Goal: Obtain resource: Download file/media

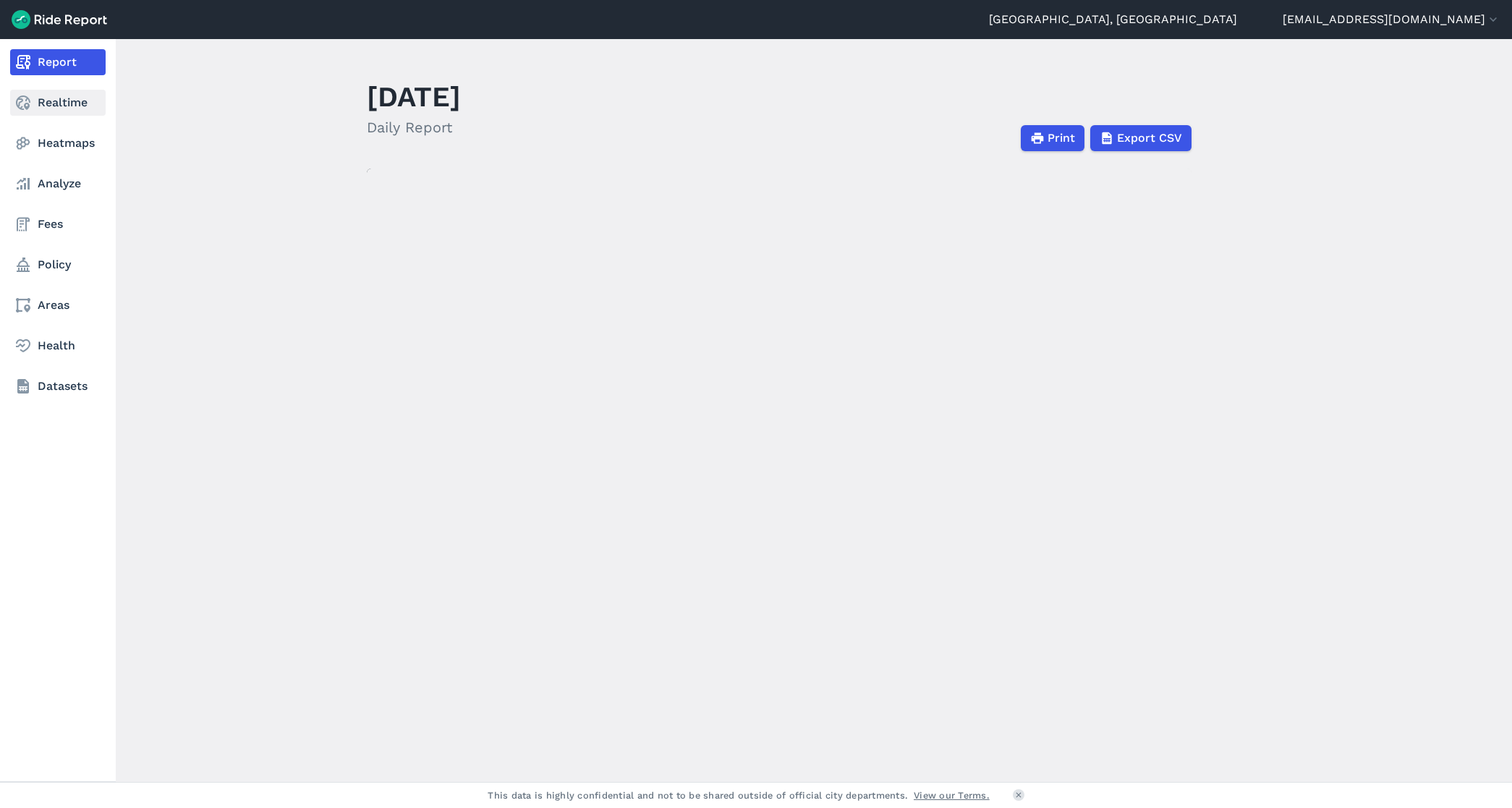
click at [30, 103] on icon at bounding box center [23, 102] width 17 height 17
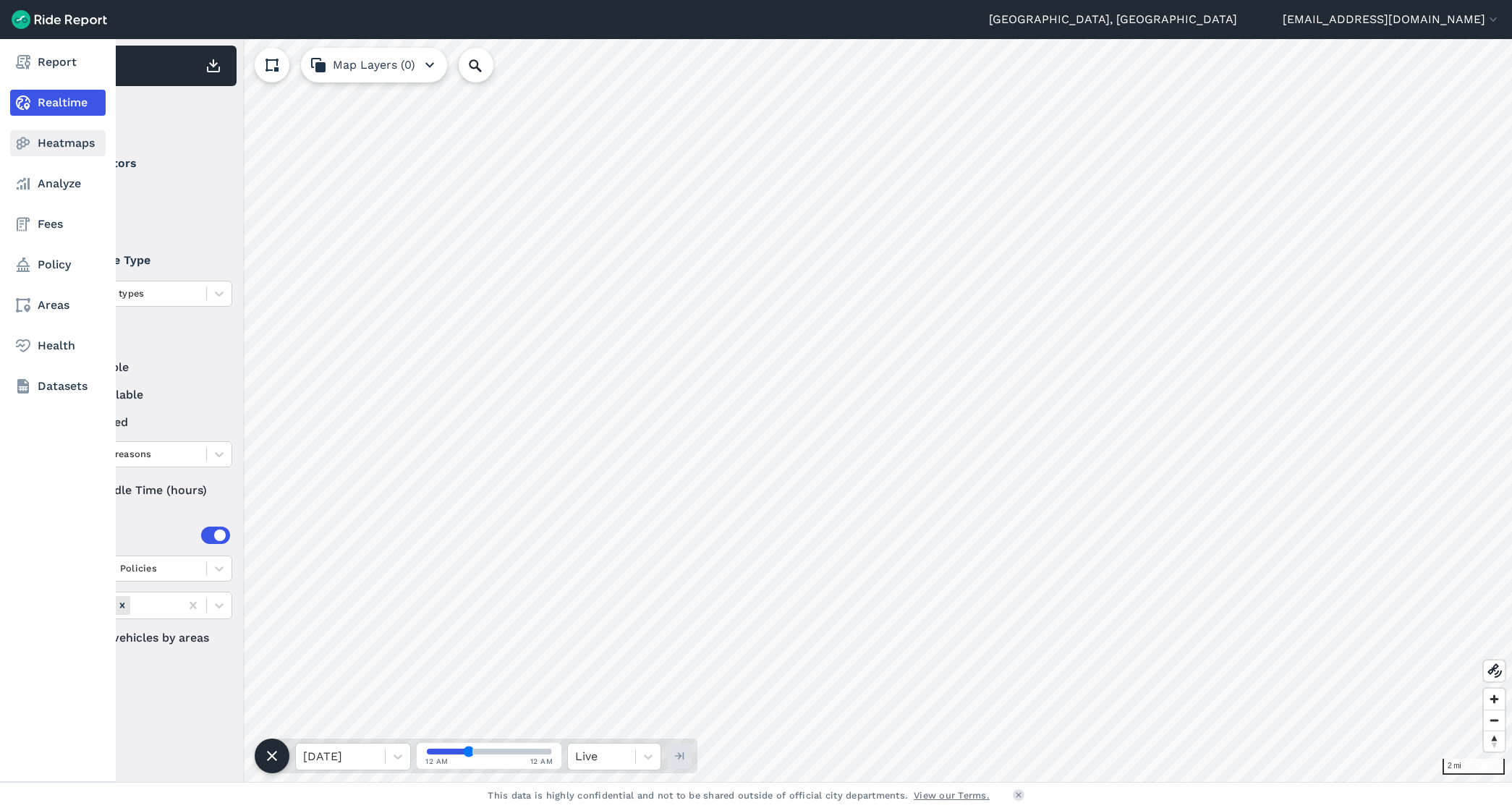
click at [51, 147] on link "Heatmaps" at bounding box center [57, 143] width 96 height 26
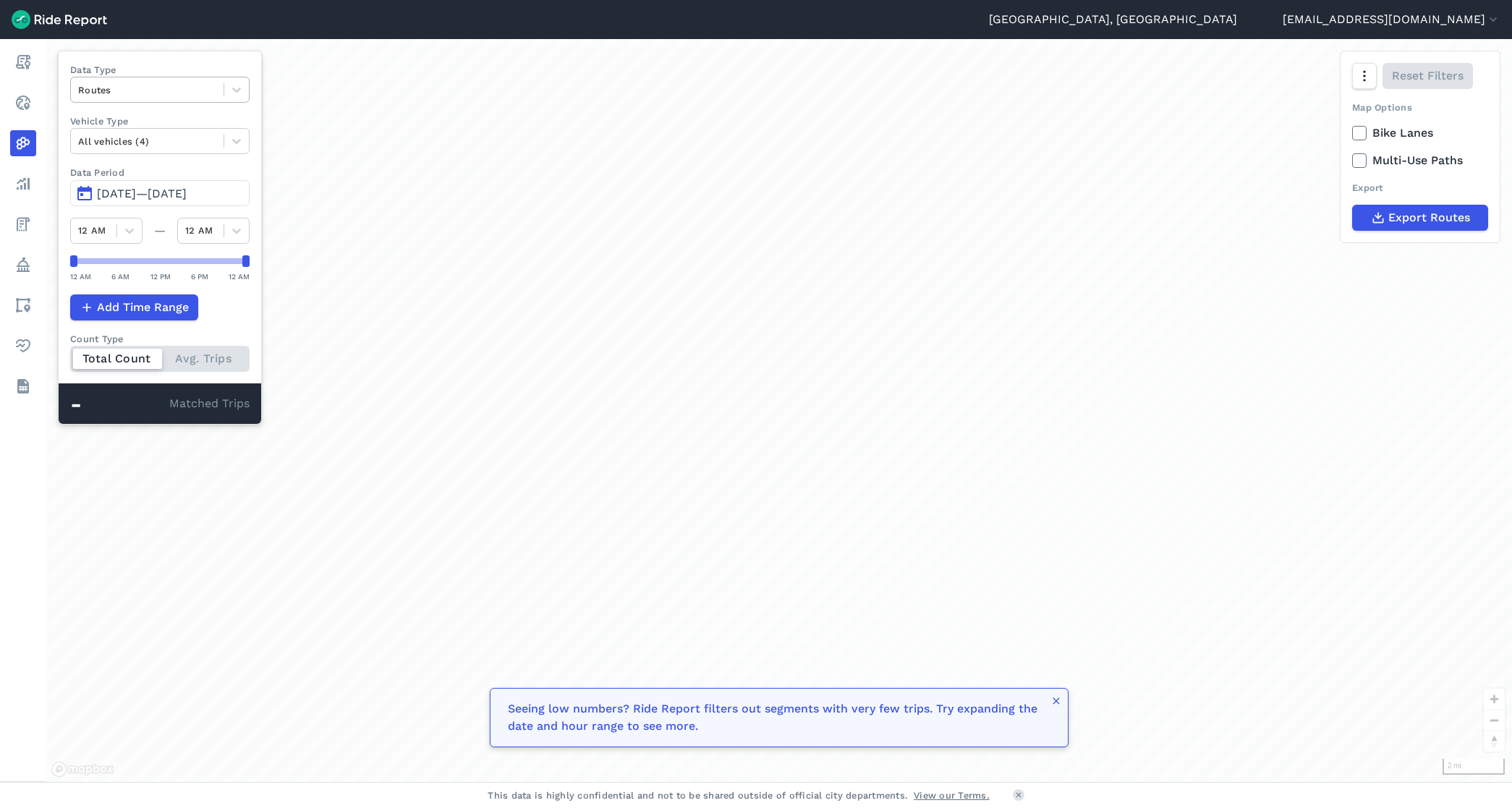
click at [189, 85] on div at bounding box center [147, 90] width 138 height 16
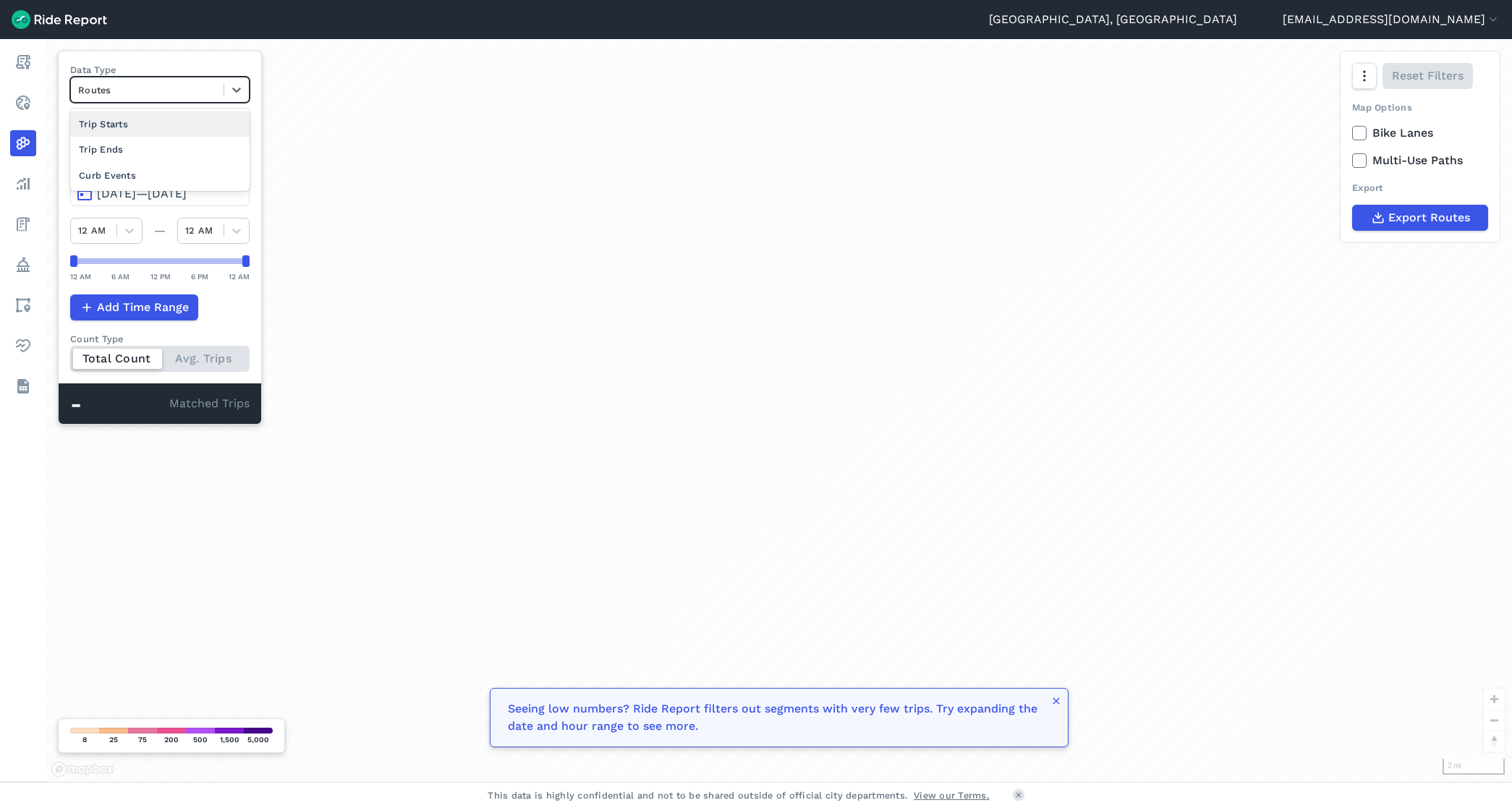
click at [190, 84] on div at bounding box center [147, 90] width 138 height 16
click at [139, 192] on span "[DATE]—[DATE]" at bounding box center [141, 193] width 89 height 14
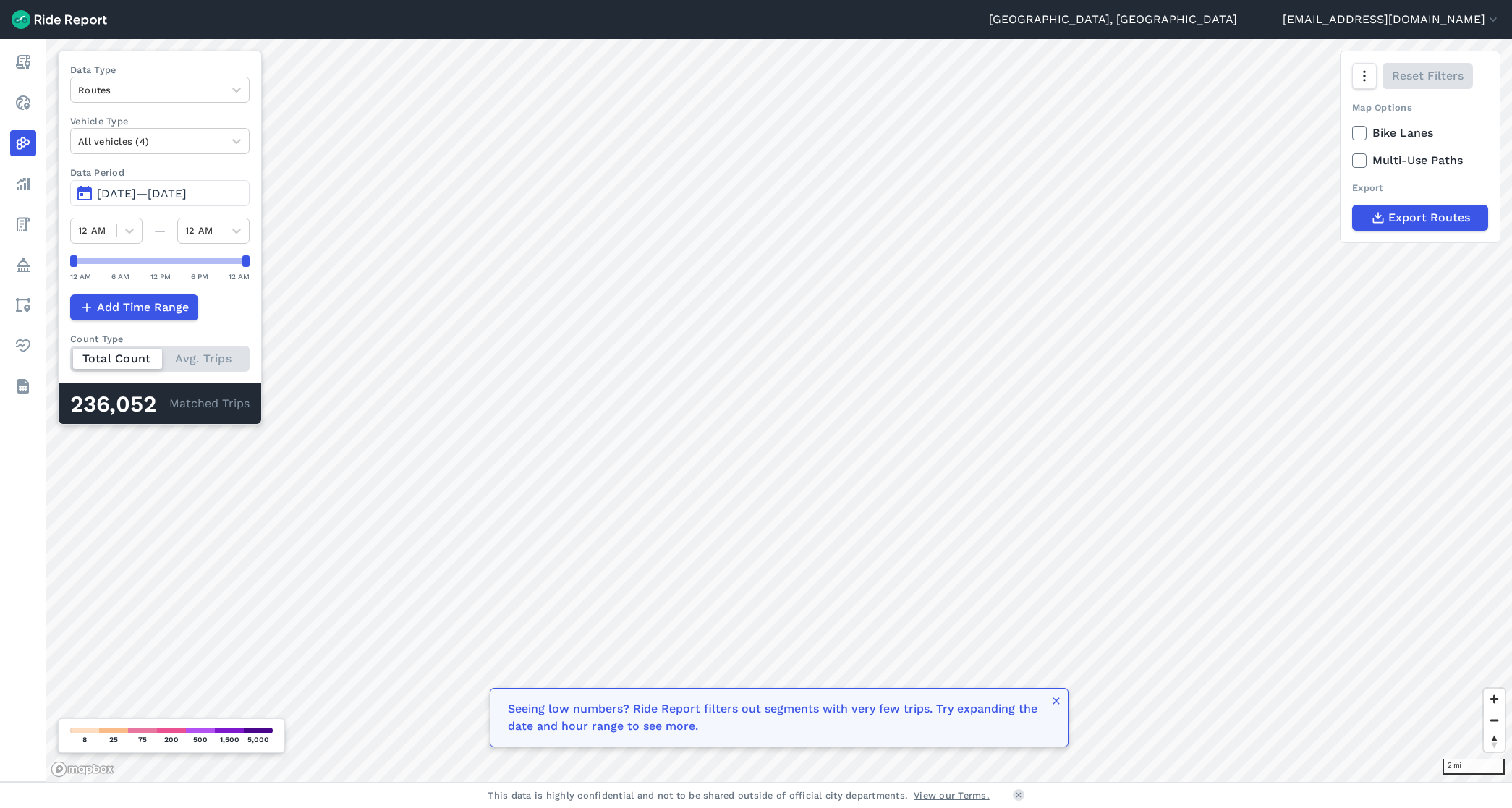
click at [139, 192] on span "[DATE]—[DATE]" at bounding box center [141, 193] width 89 height 14
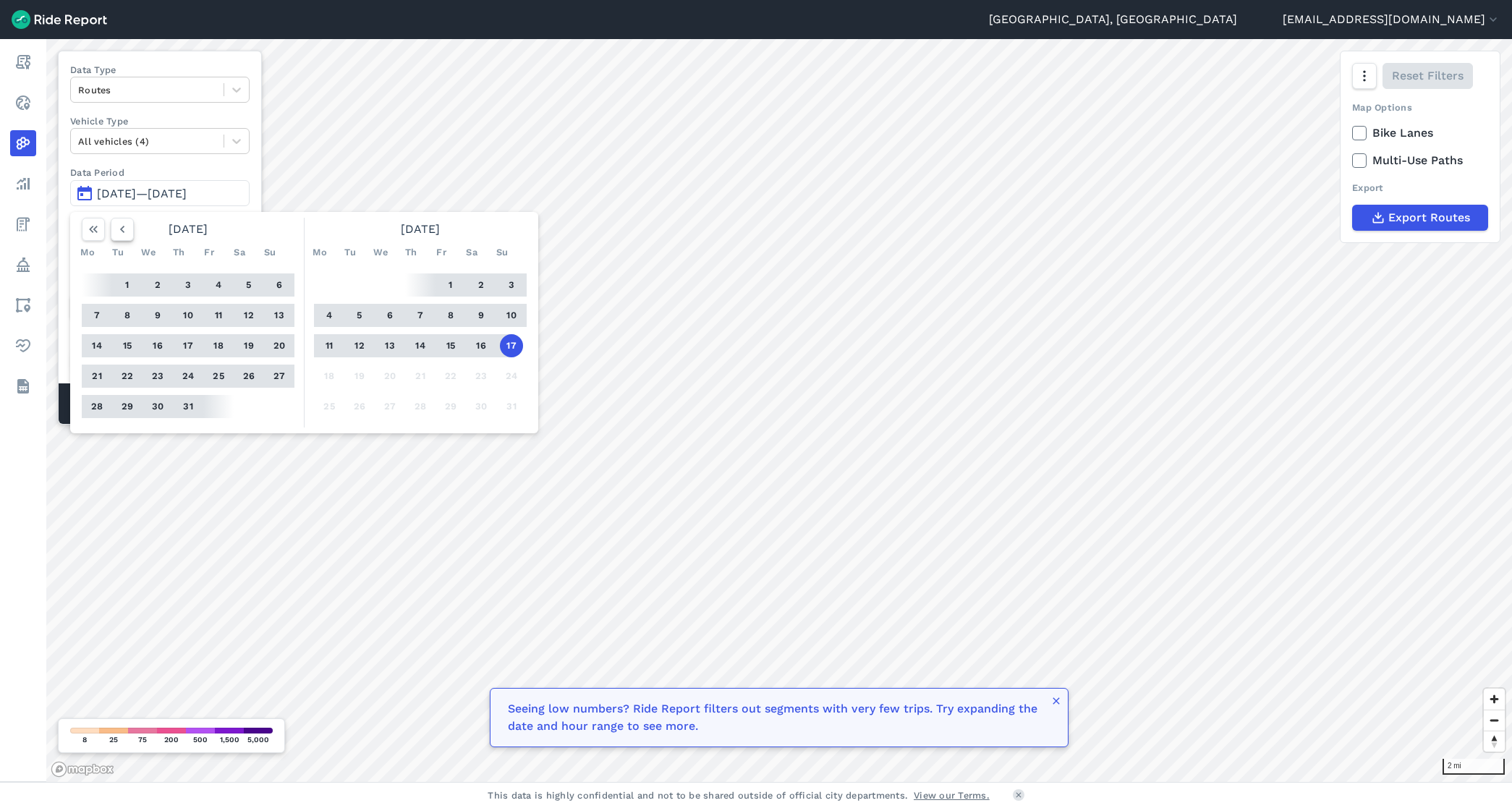
click at [120, 228] on icon "button" at bounding box center [122, 229] width 15 height 15
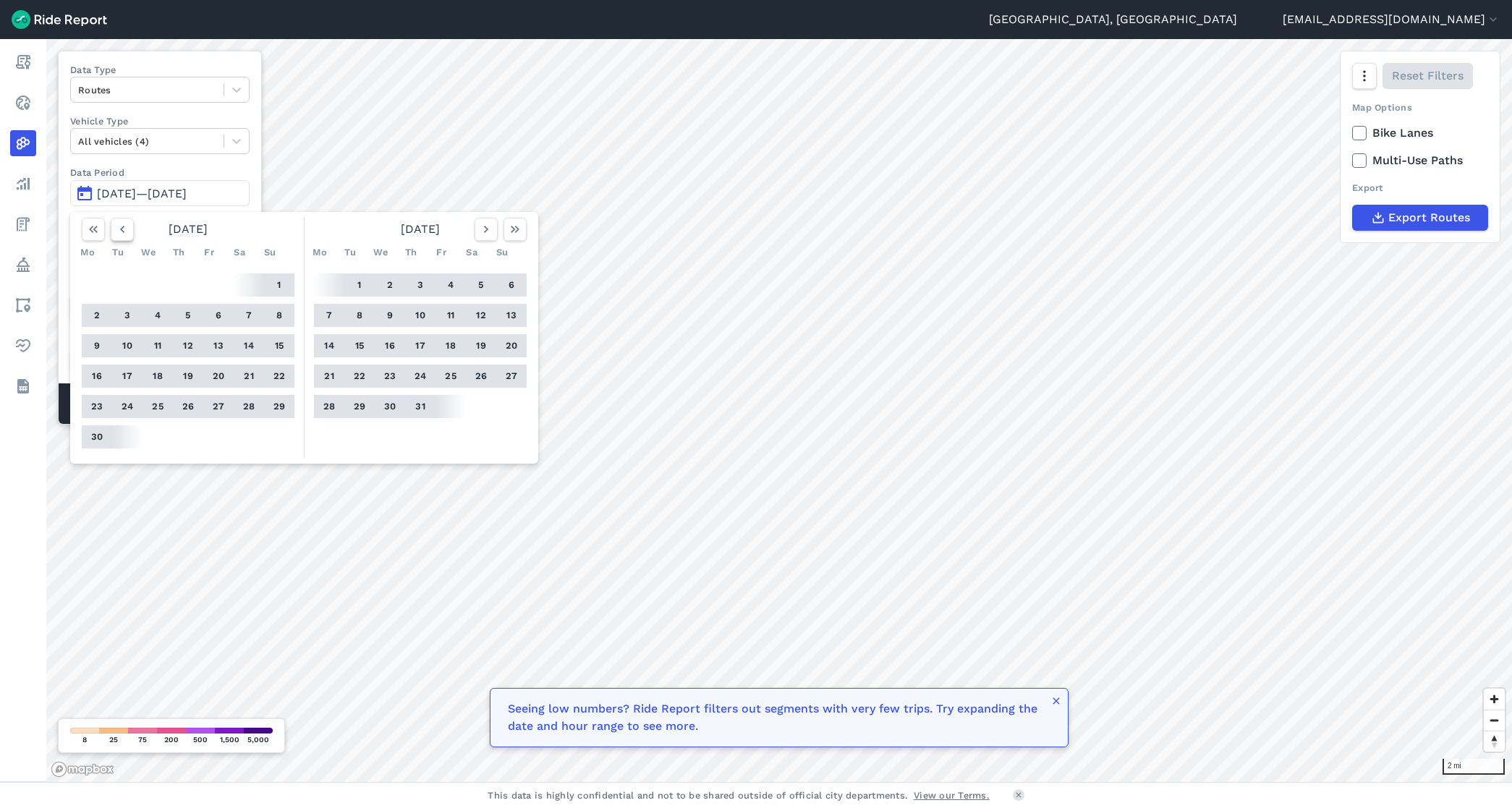
click at [120, 228] on icon "button" at bounding box center [122, 229] width 15 height 15
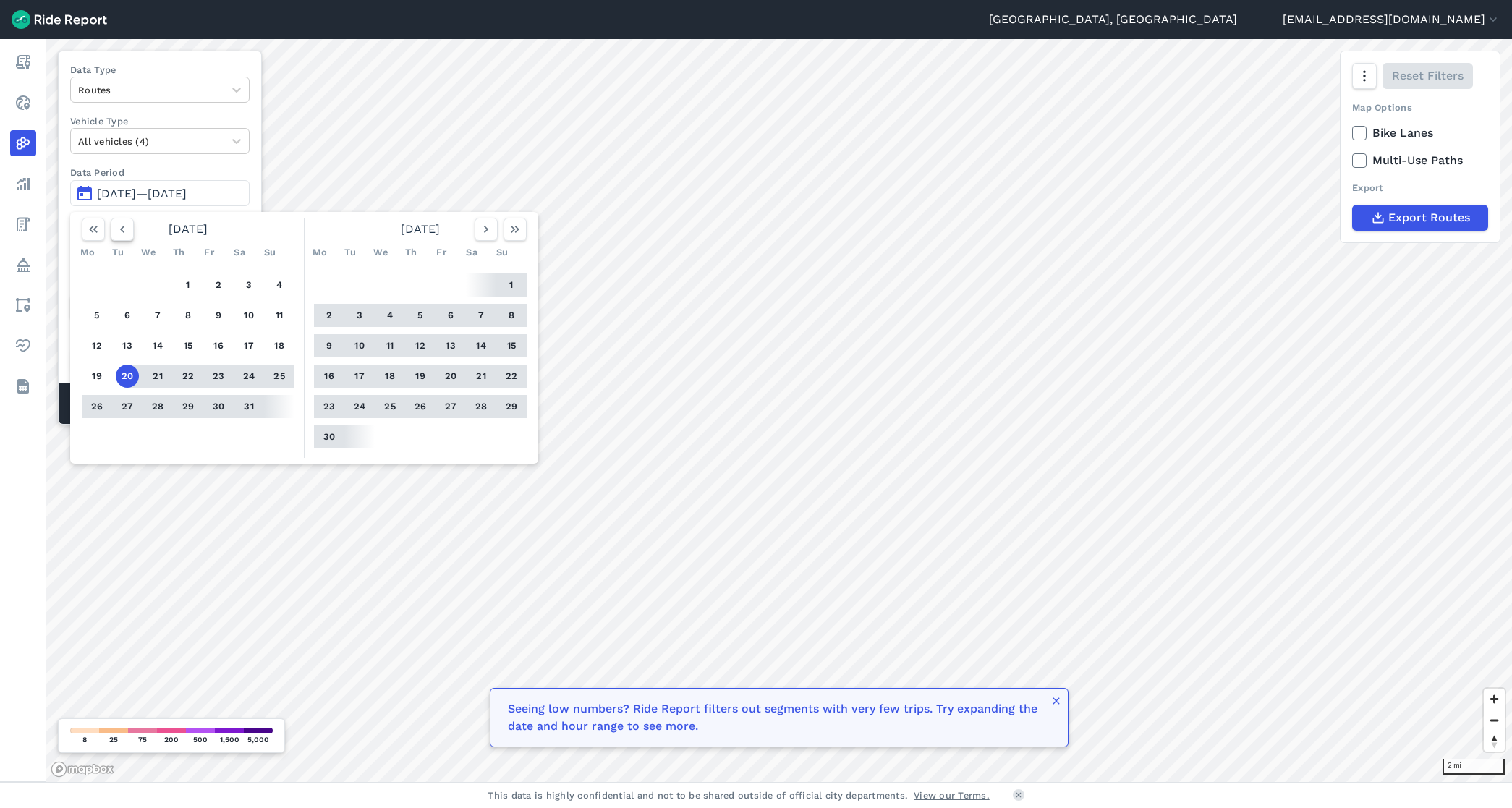
click at [120, 228] on icon "button" at bounding box center [122, 229] width 15 height 15
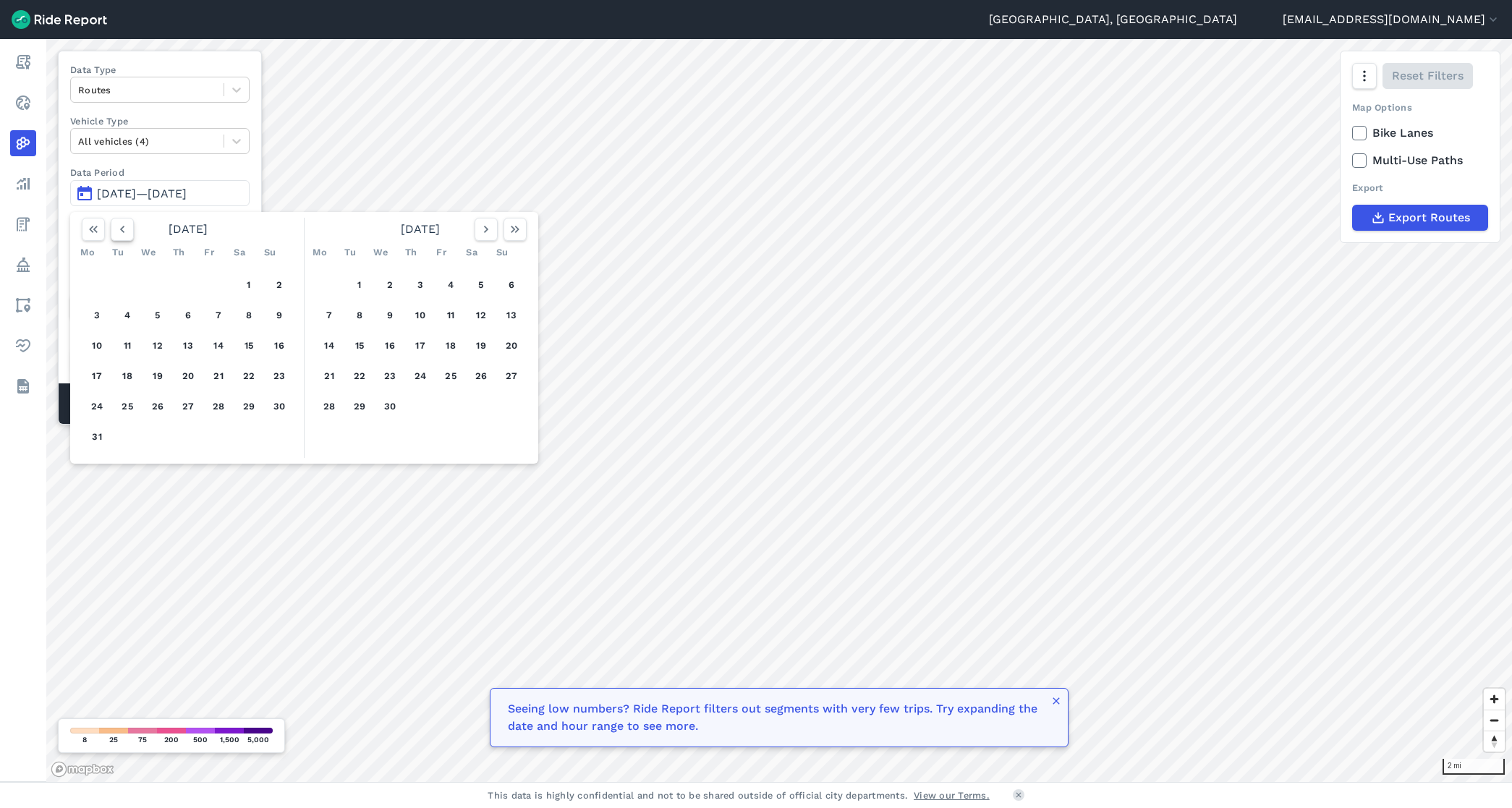
click at [120, 228] on icon "button" at bounding box center [122, 229] width 15 height 15
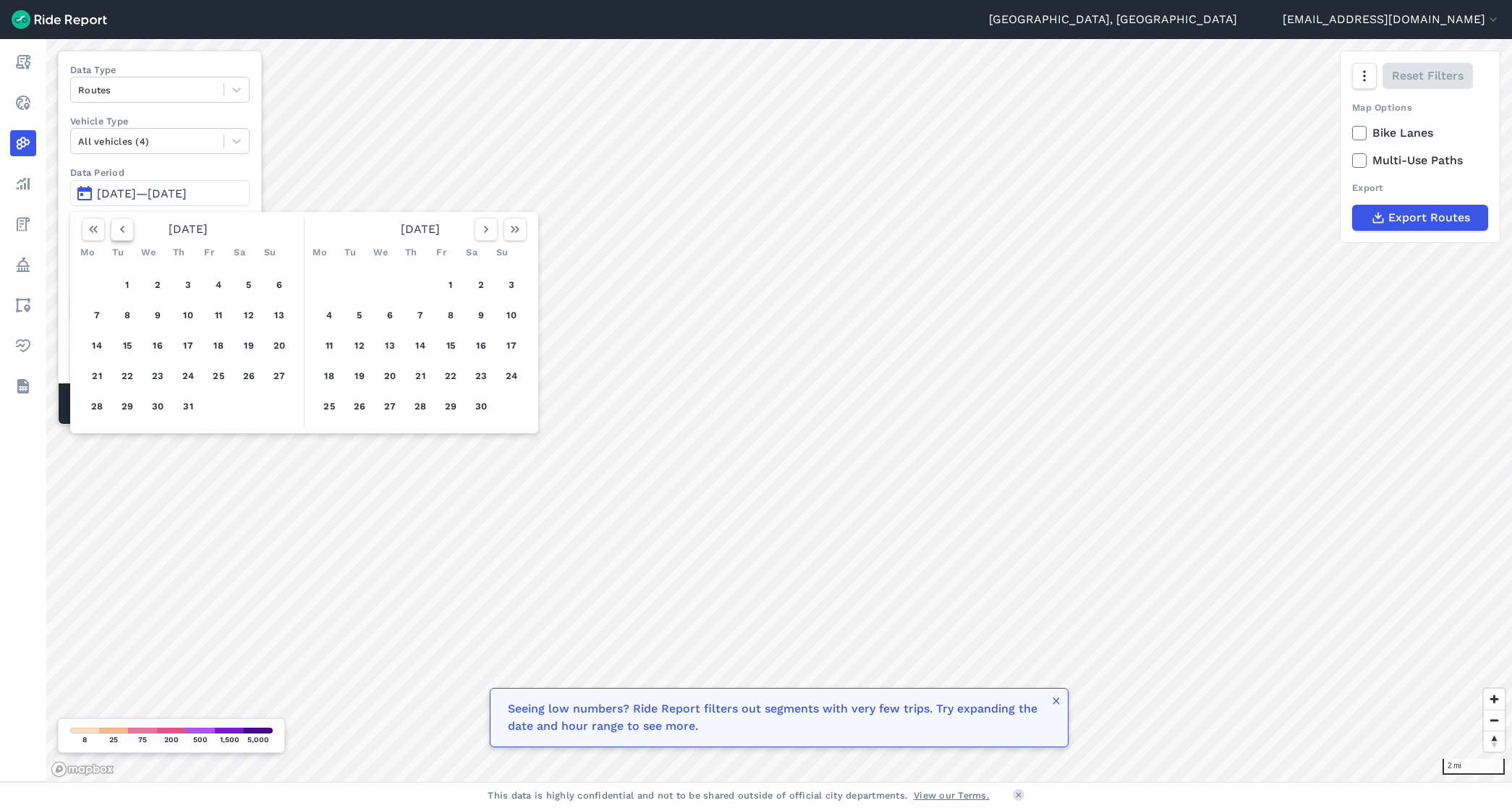
click at [120, 228] on icon "button" at bounding box center [122, 229] width 15 height 15
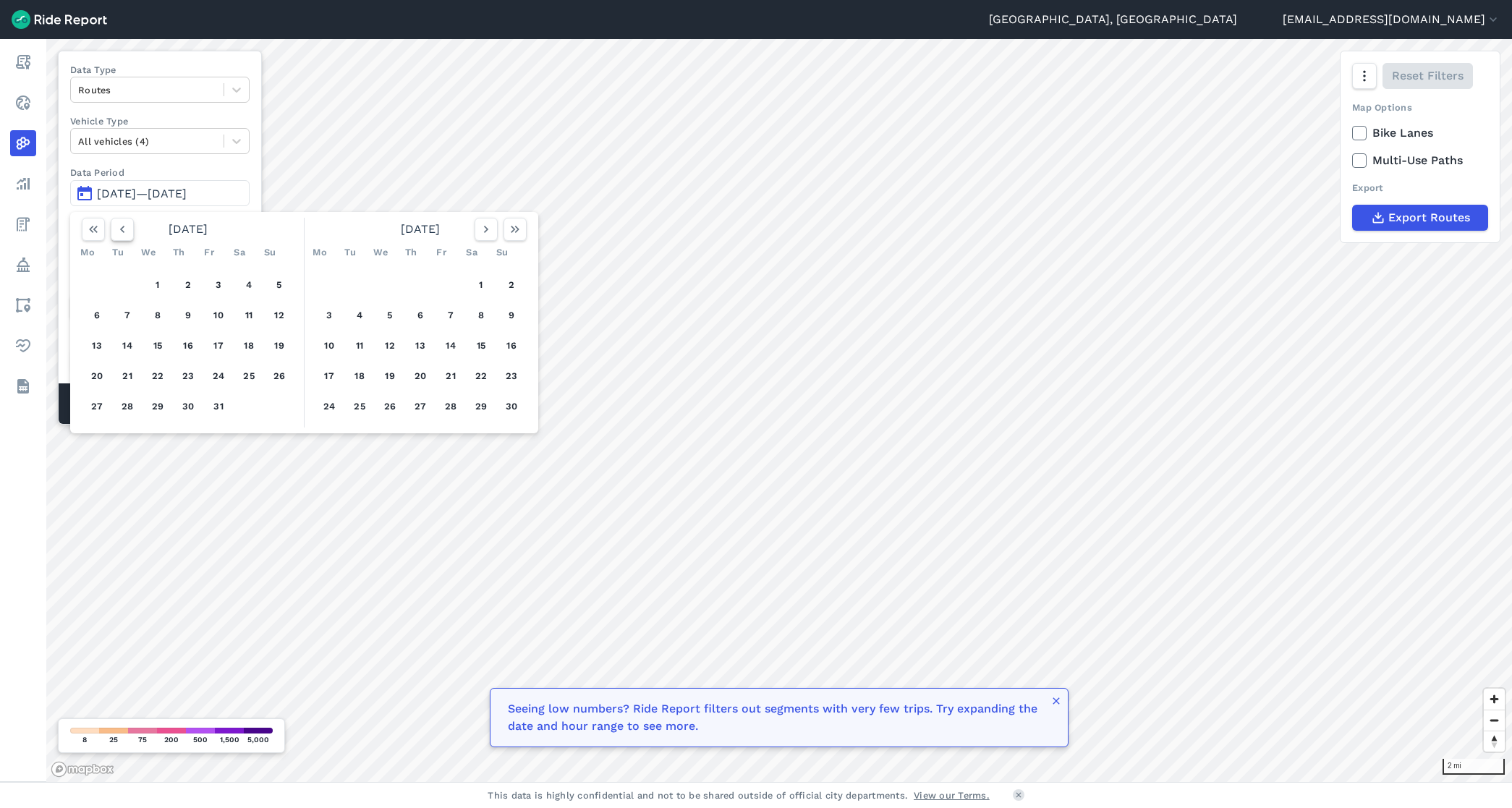
click at [120, 228] on icon "button" at bounding box center [122, 229] width 15 height 15
click at [386, 282] on button "1" at bounding box center [390, 285] width 23 height 23
click at [482, 229] on icon "button" at bounding box center [486, 229] width 15 height 15
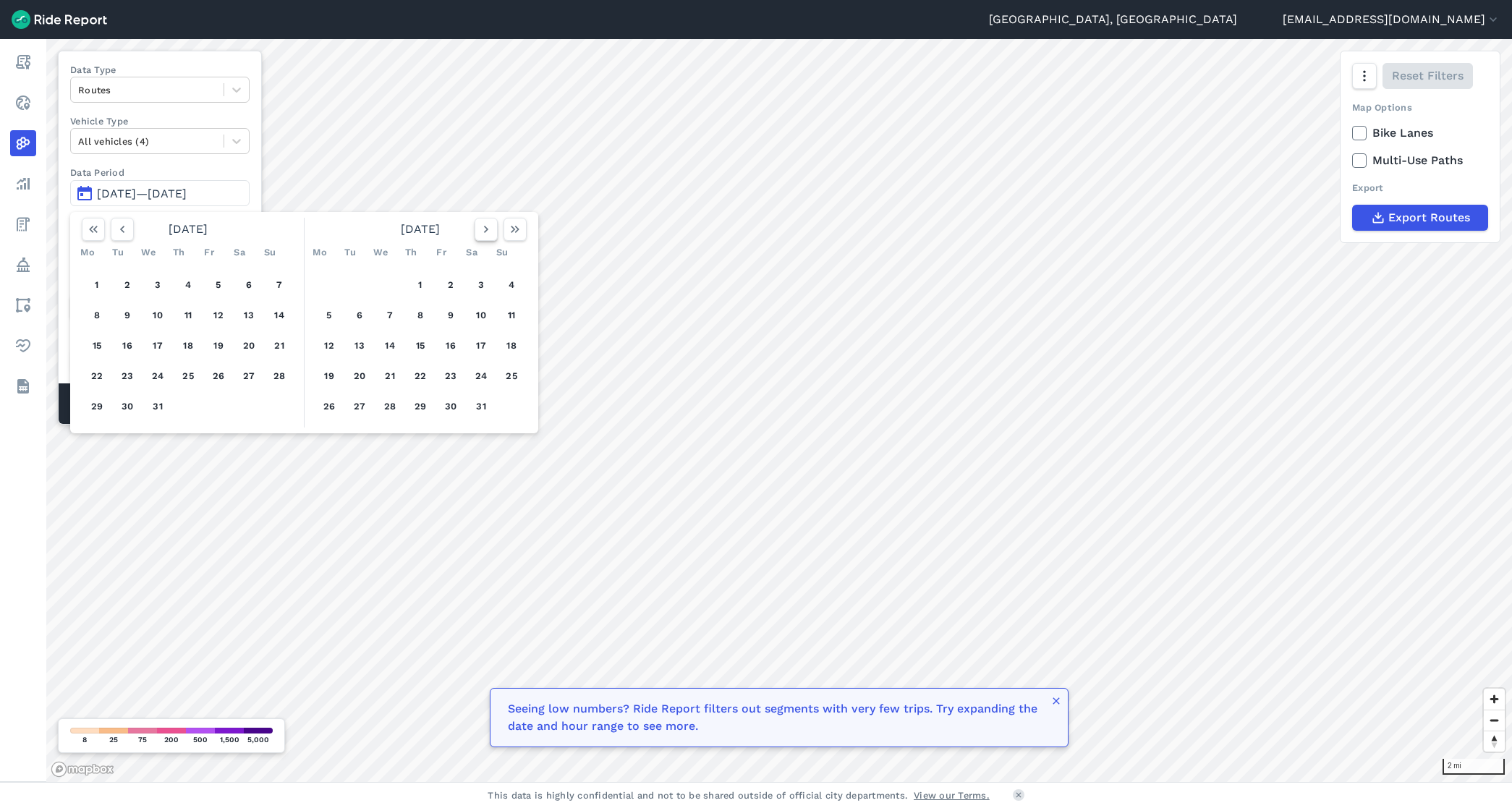
click at [482, 229] on icon "button" at bounding box center [486, 229] width 15 height 15
click at [527, 229] on div "[DATE]" at bounding box center [421, 229] width 224 height 23
click at [514, 229] on use "button" at bounding box center [516, 229] width 9 height 7
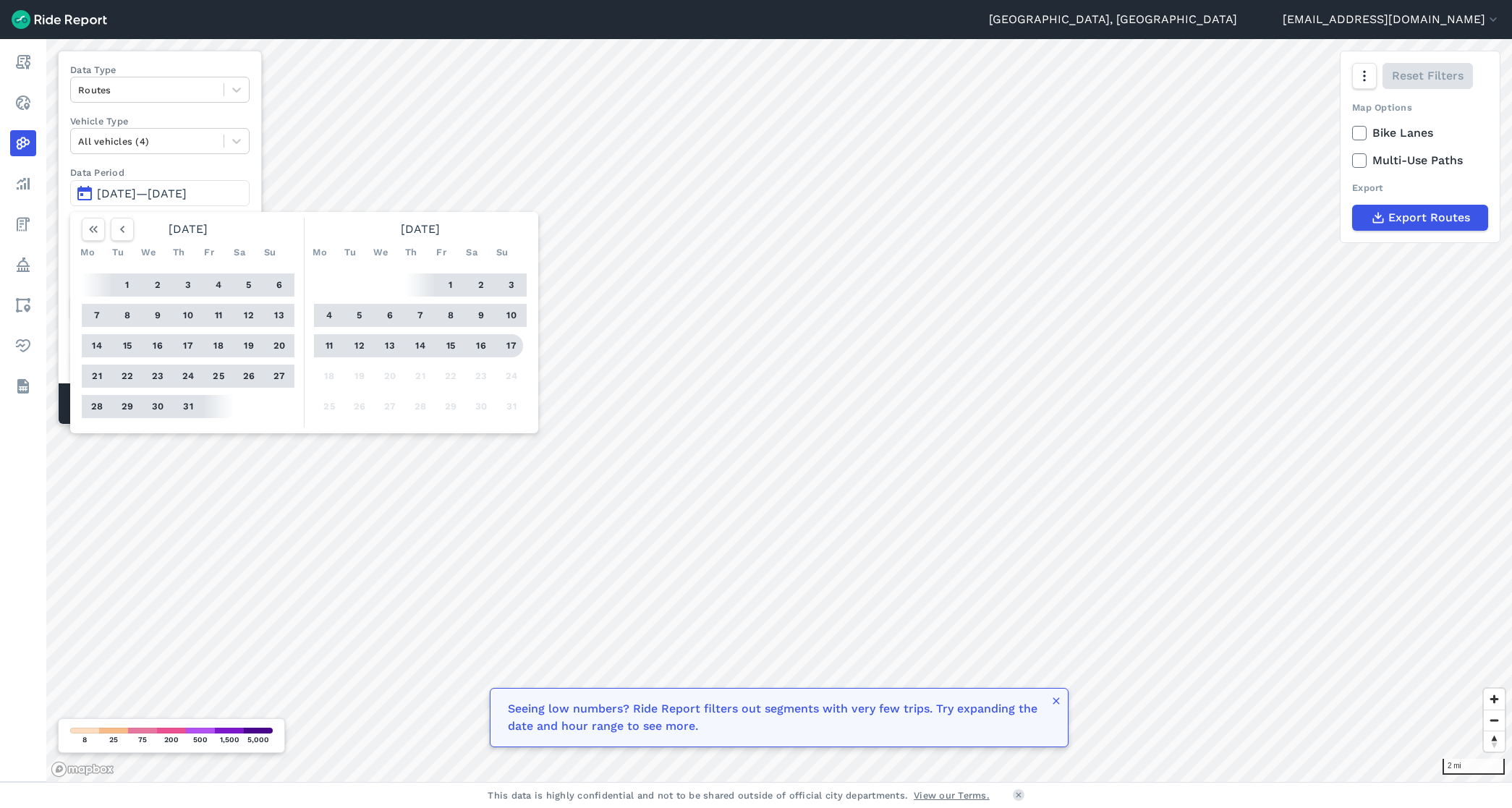
click at [515, 341] on button "17" at bounding box center [511, 345] width 23 height 23
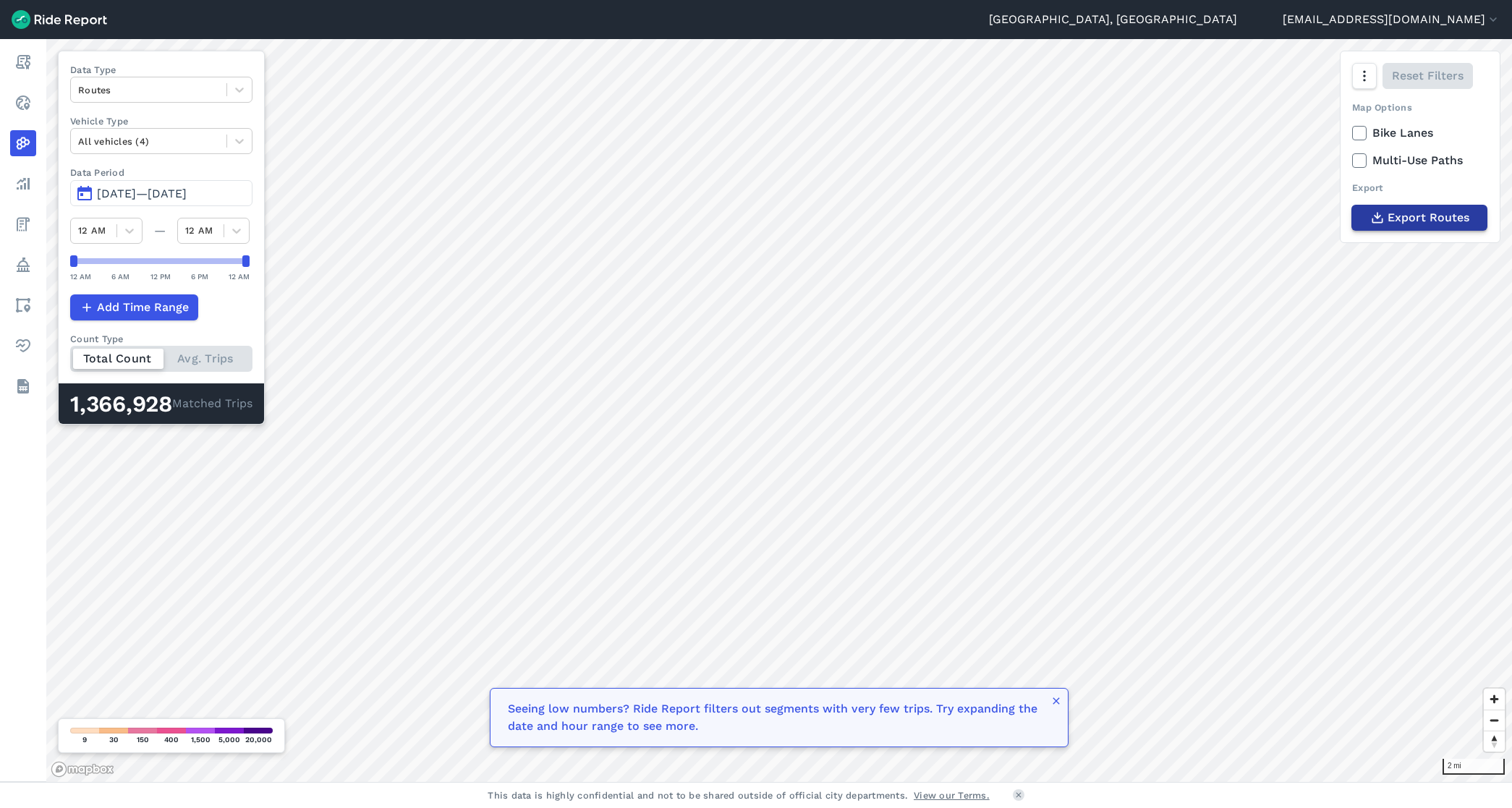
click at [1417, 217] on span "Export Routes" at bounding box center [1429, 217] width 82 height 17
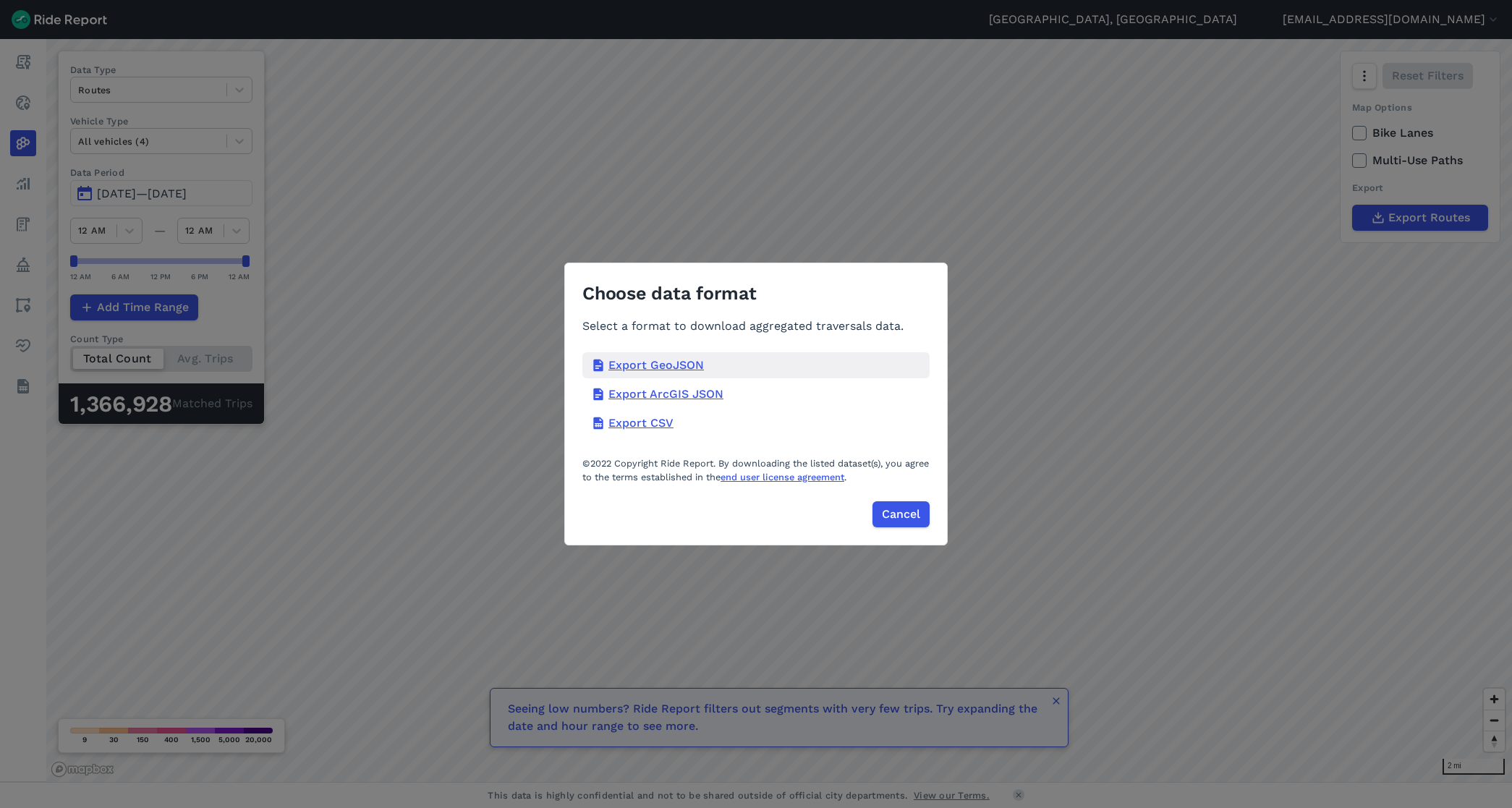
click at [645, 363] on div "Export GeoJSON" at bounding box center [756, 365] width 348 height 26
